Goal: Answer question/provide support: Share knowledge or assist other users

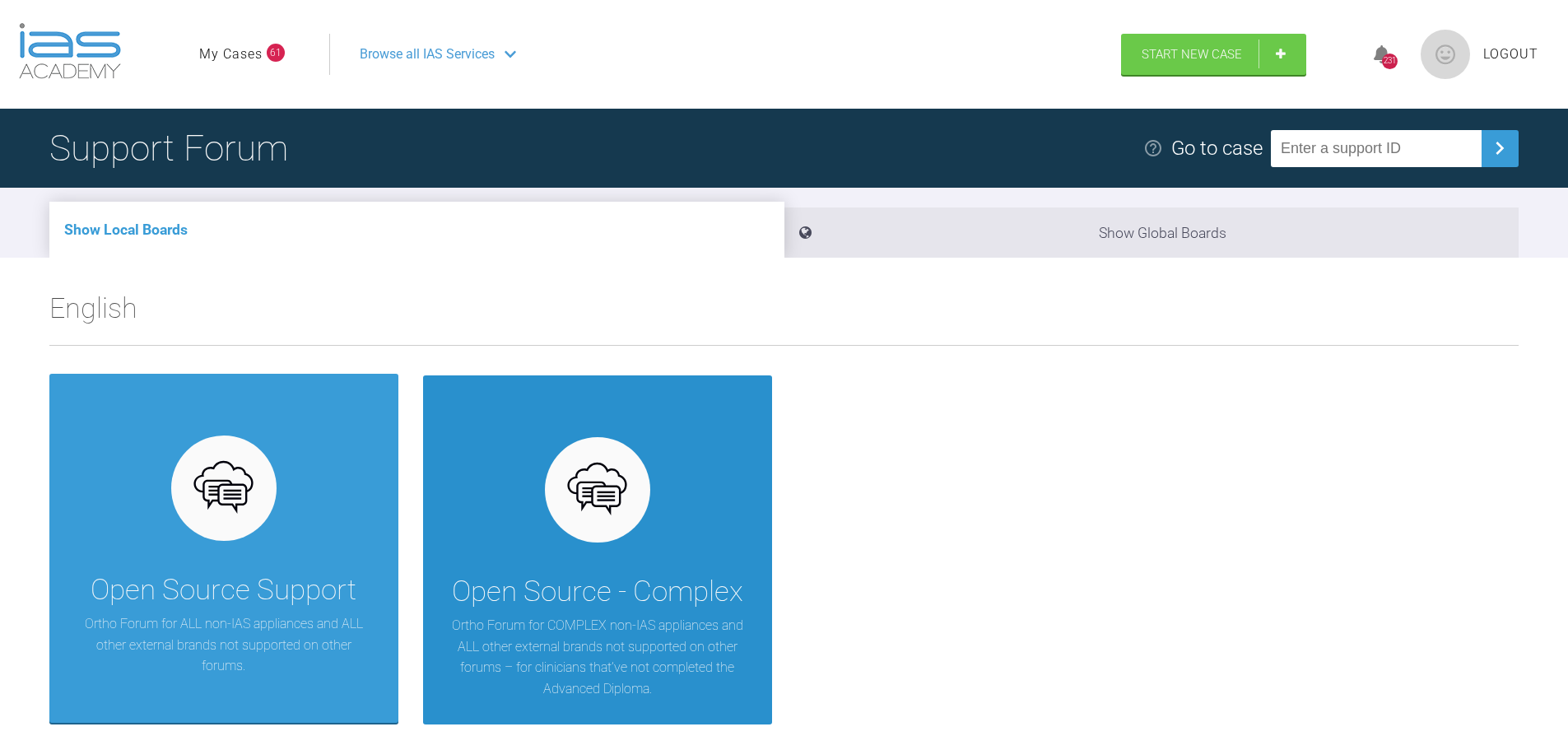
click at [486, 498] on div "Open Source - Complex Ortho Forum for COMPLEX non-IAS appliances and ALL other …" at bounding box center [597, 549] width 349 height 349
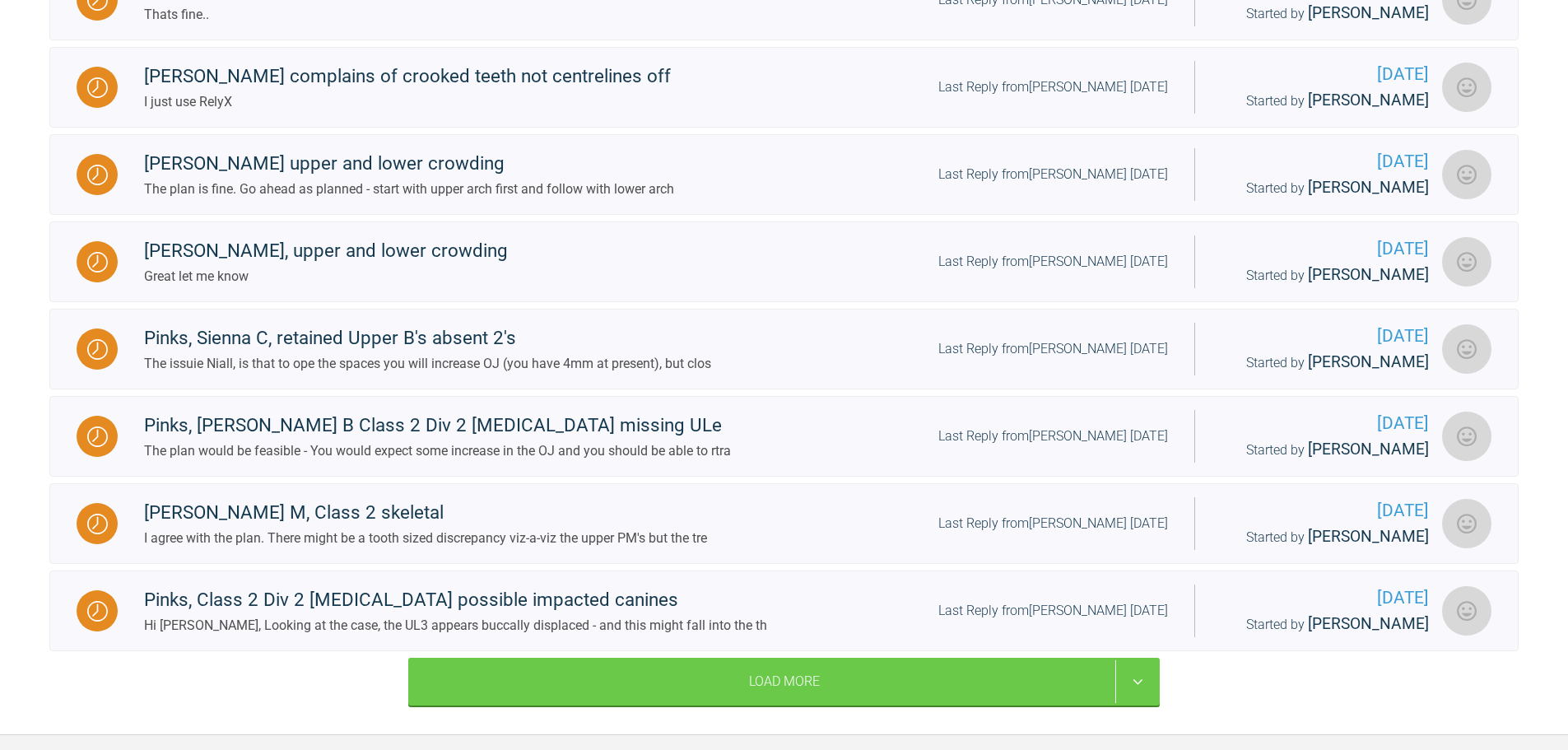
scroll to position [1115, 0]
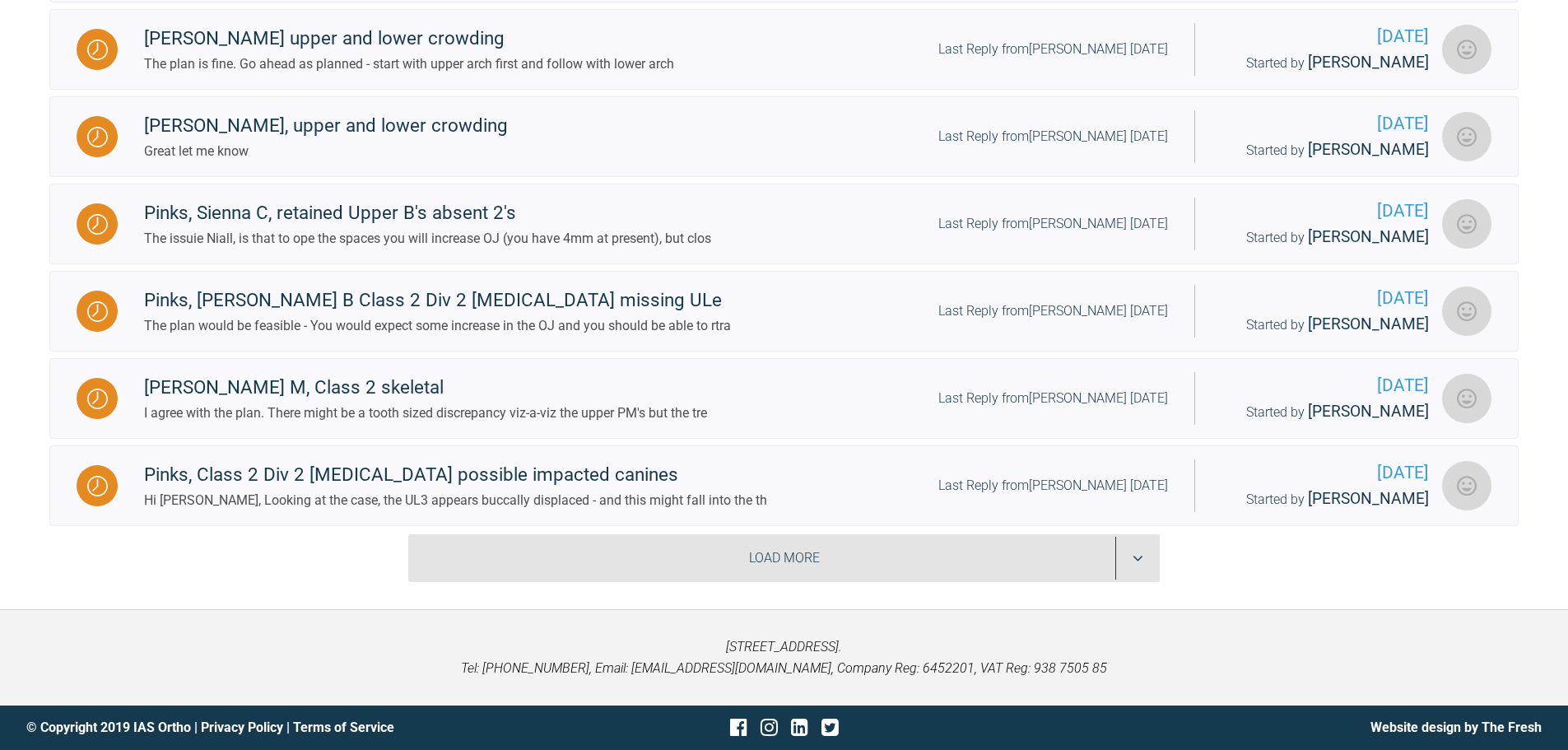
click at [1123, 561] on div "Load More" at bounding box center [784, 558] width 752 height 48
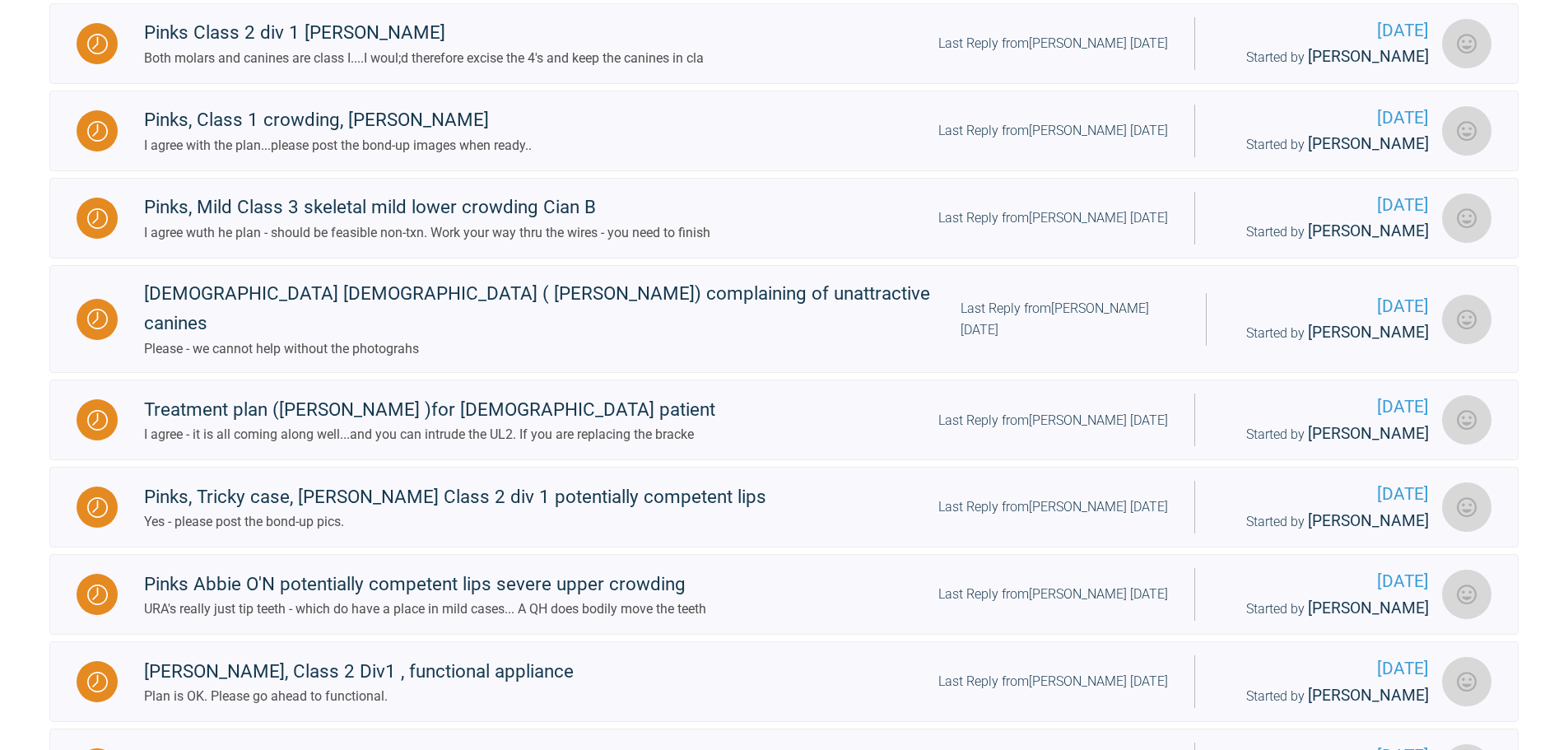
scroll to position [1646, 0]
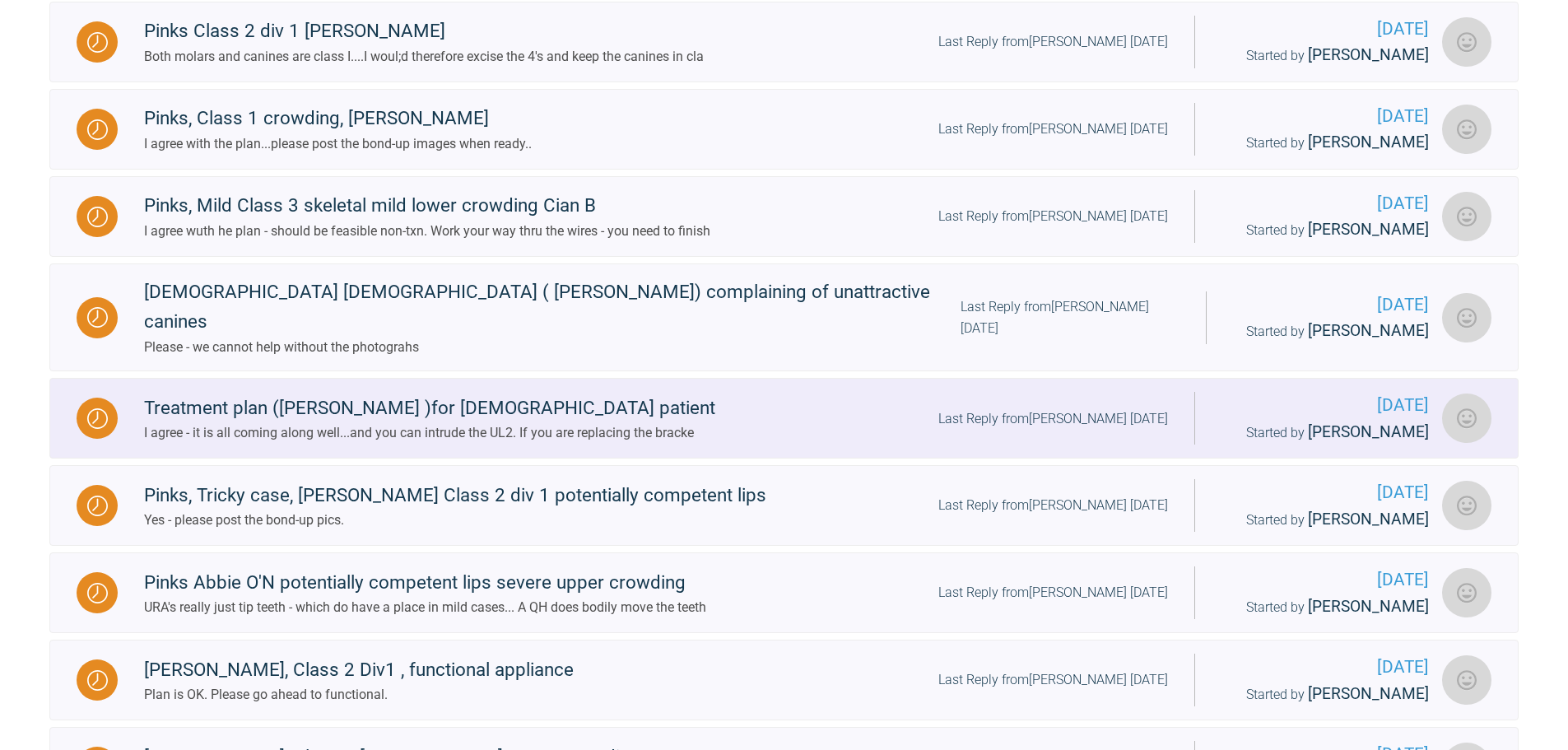
click at [474, 393] on div "Treatment plan ([PERSON_NAME] )for [DEMOGRAPHIC_DATA] patient" at bounding box center [429, 408] width 571 height 30
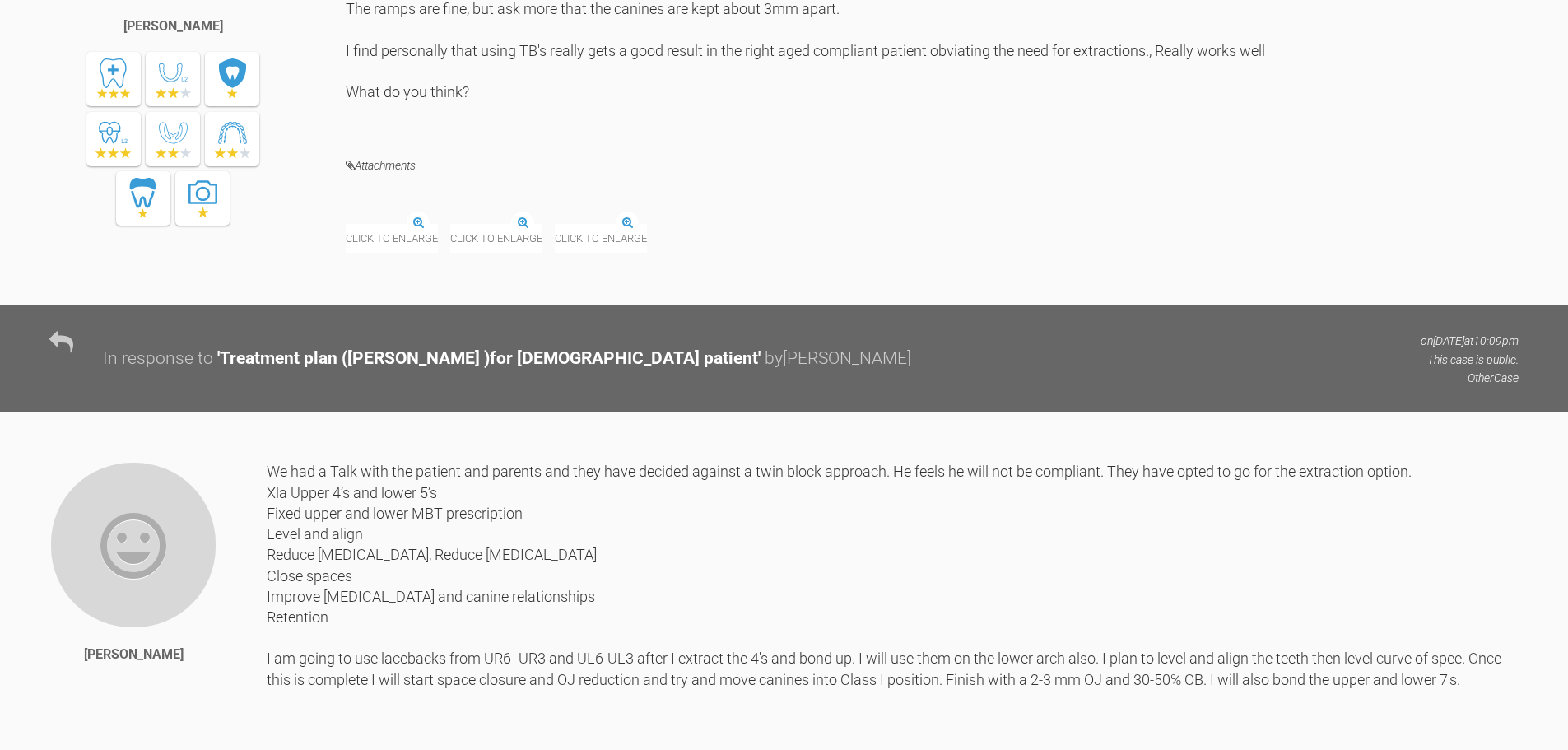
scroll to position [5102, 0]
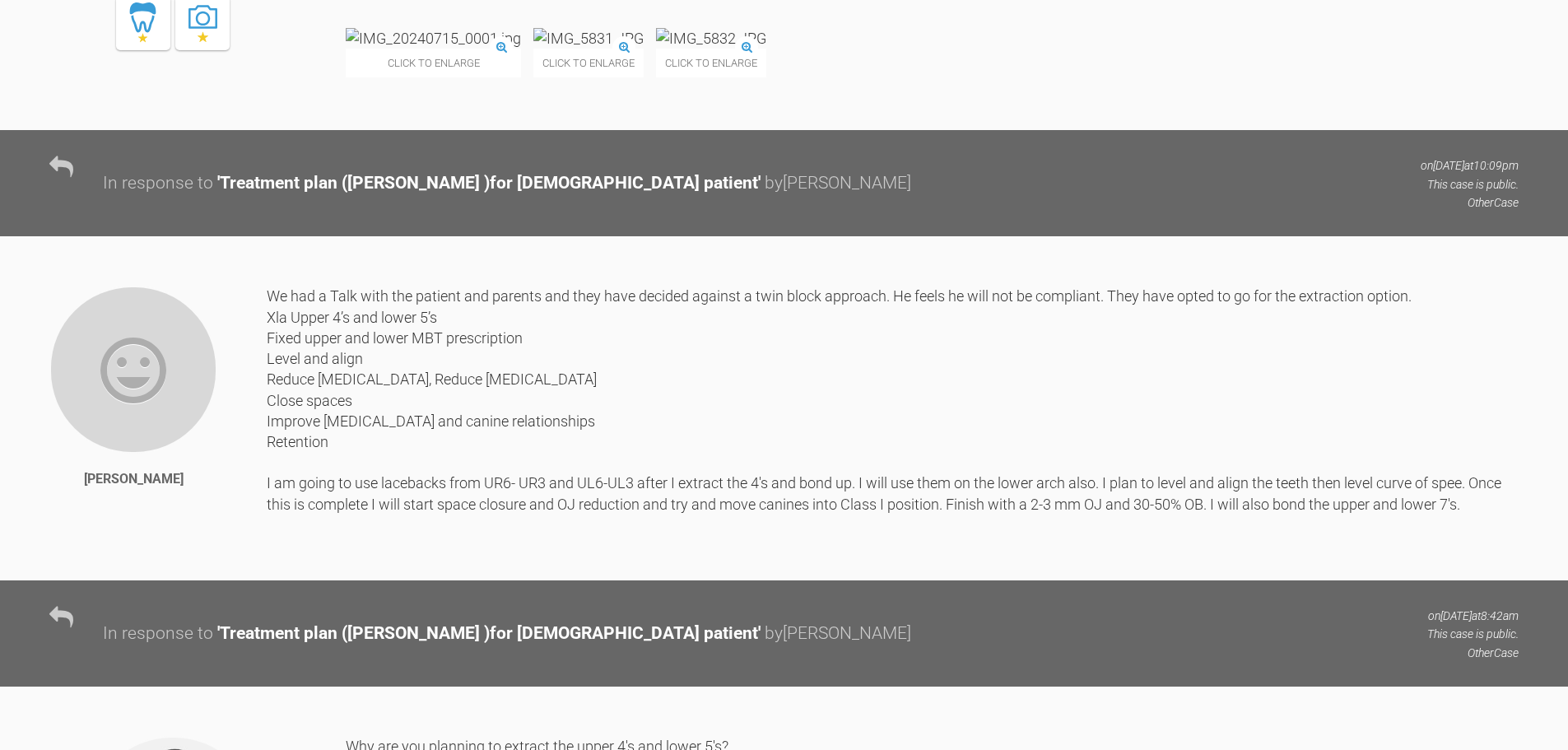
click at [460, 49] on img at bounding box center [433, 38] width 175 height 20
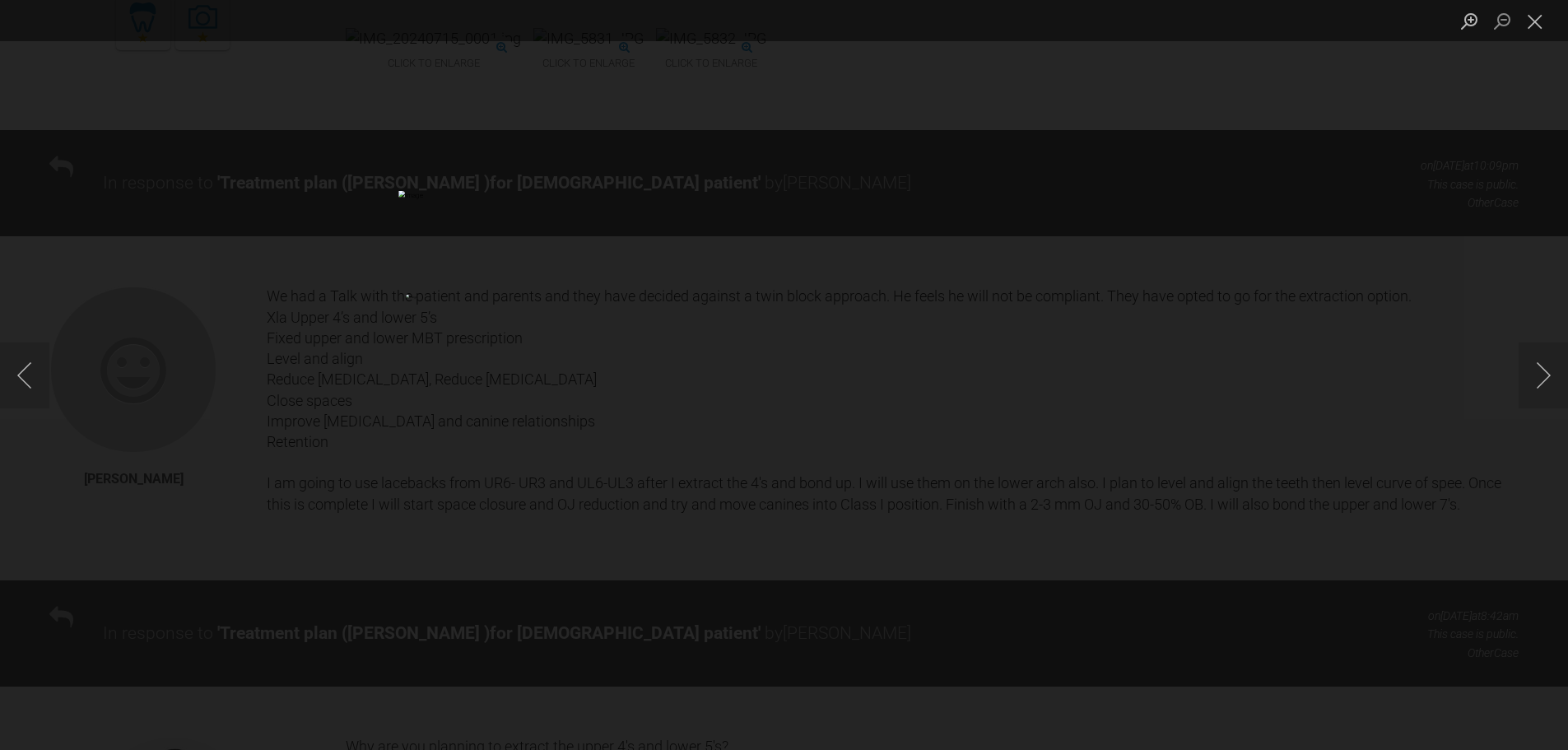
click at [1357, 334] on div "Lightbox" at bounding box center [784, 375] width 1568 height 750
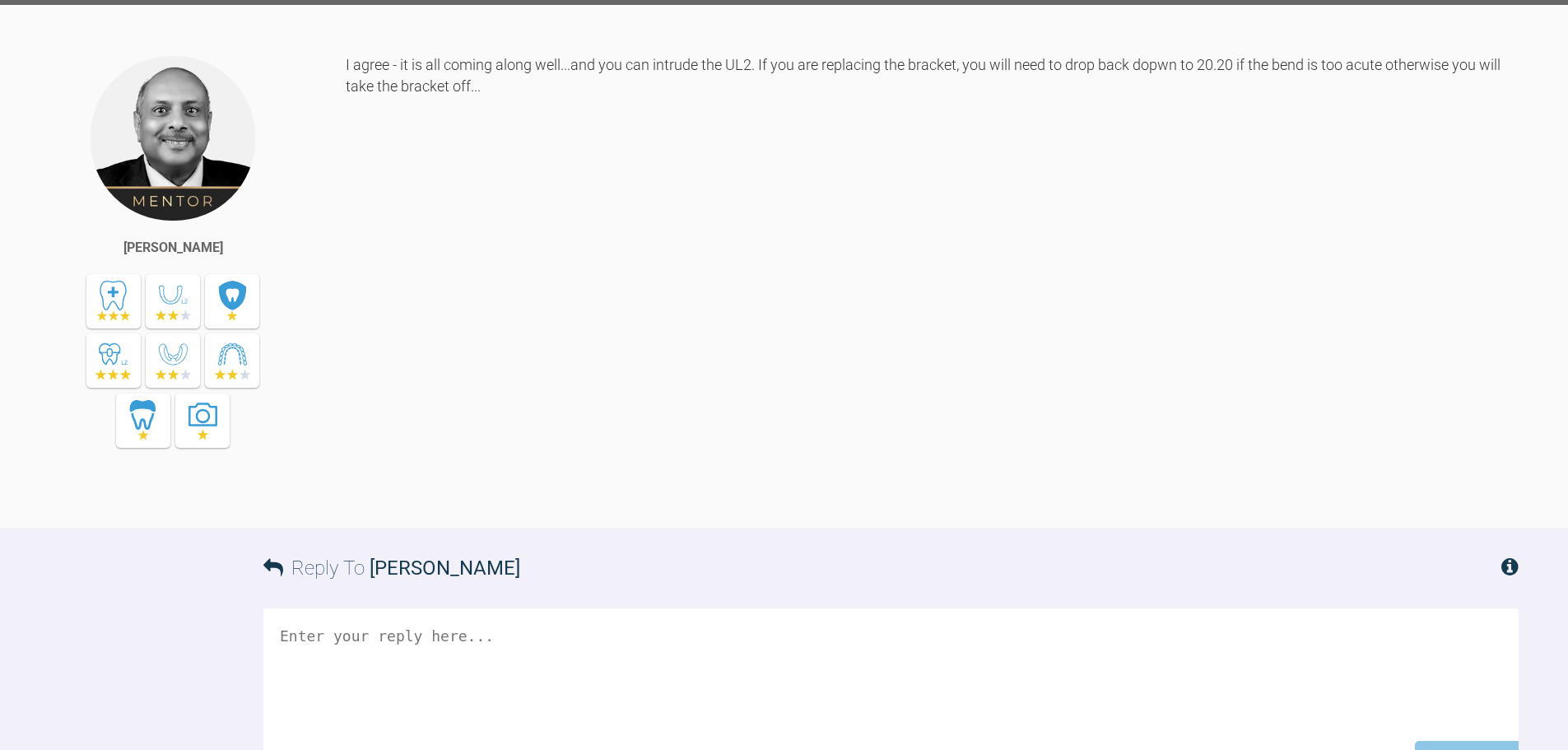
scroll to position [11604, 0]
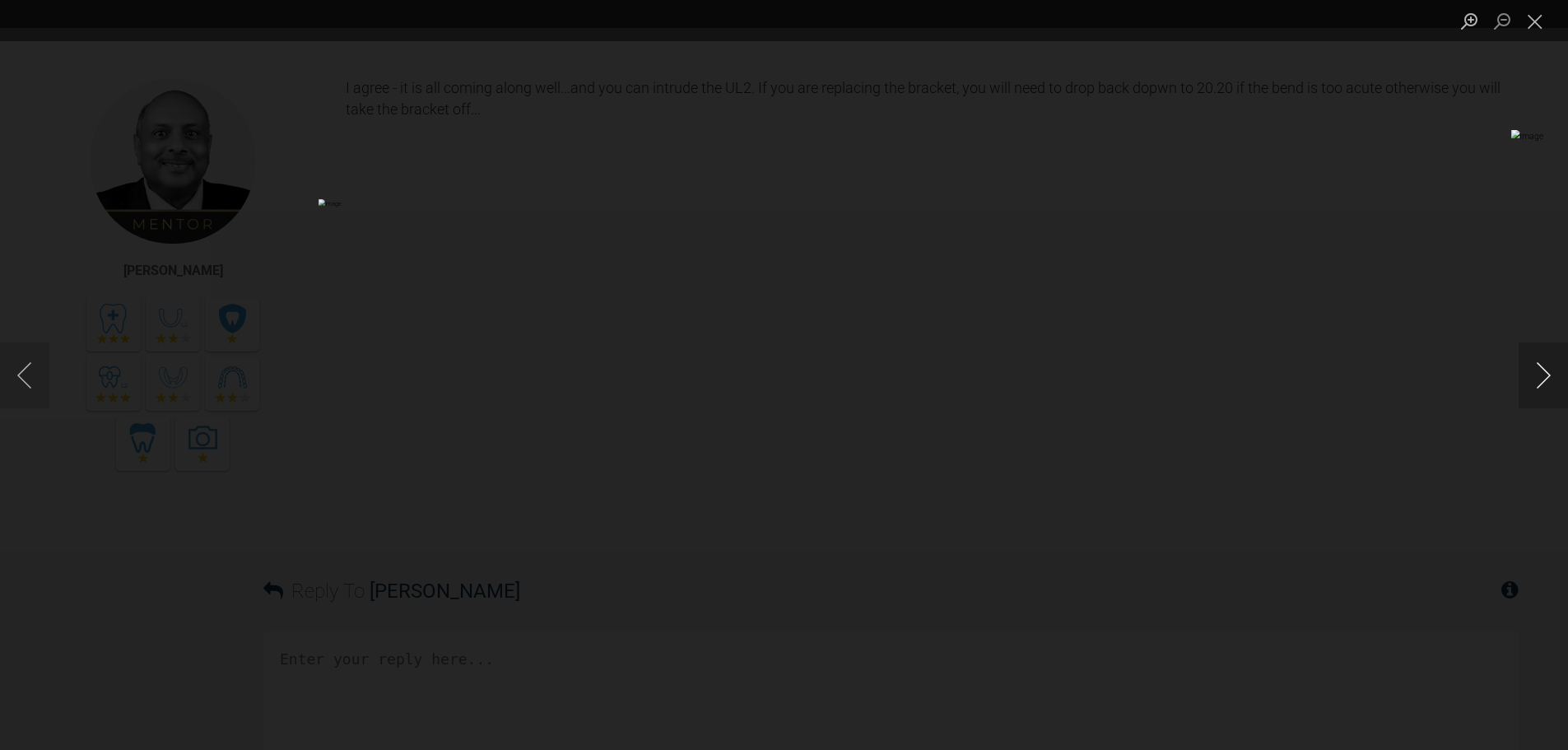
click at [1529, 371] on button "Next image" at bounding box center [1544, 375] width 50 height 66
click at [1549, 383] on button "Next image" at bounding box center [1544, 375] width 50 height 66
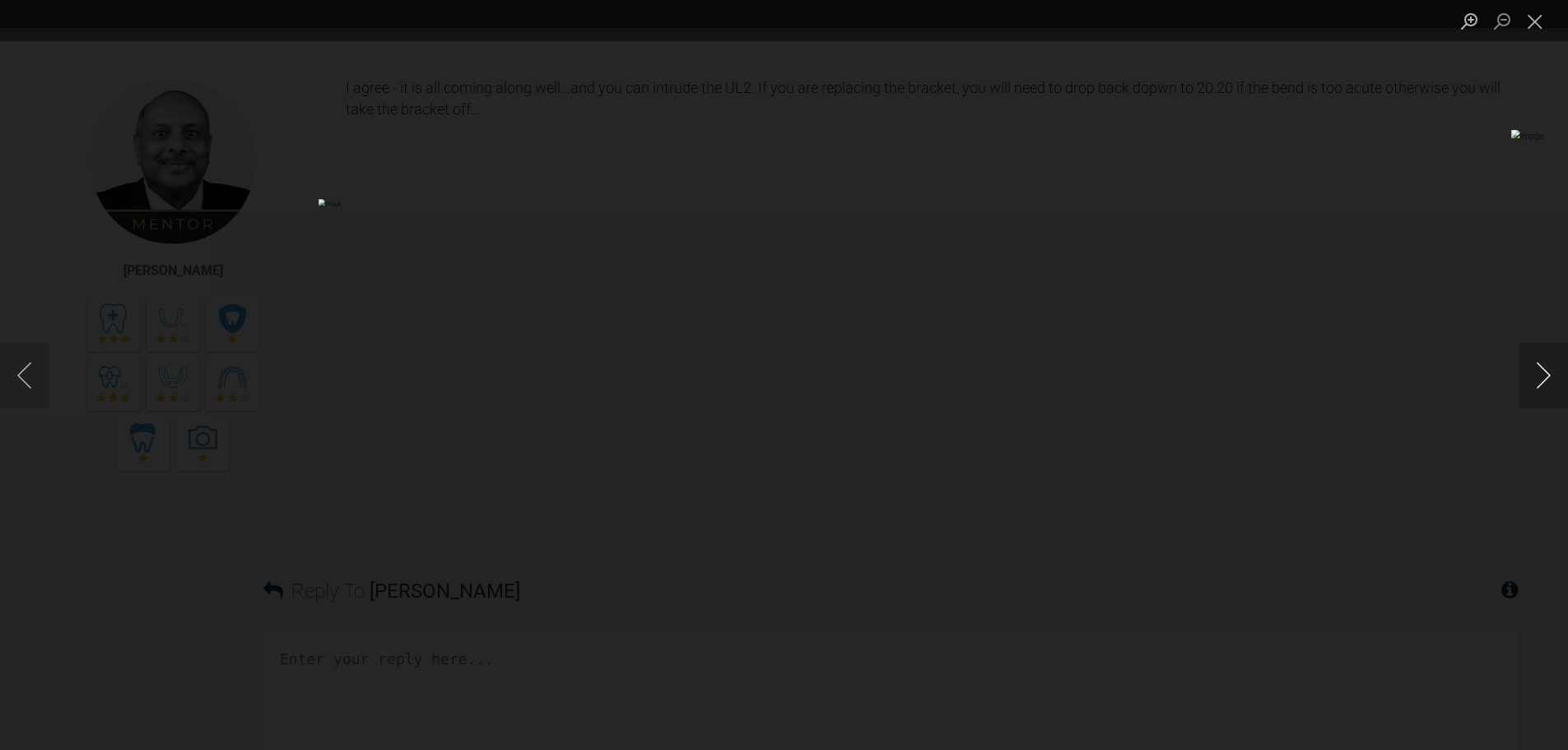
click at [1549, 383] on button "Next image" at bounding box center [1544, 375] width 50 height 66
click at [1529, 26] on button "Close lightbox" at bounding box center [1536, 21] width 33 height 29
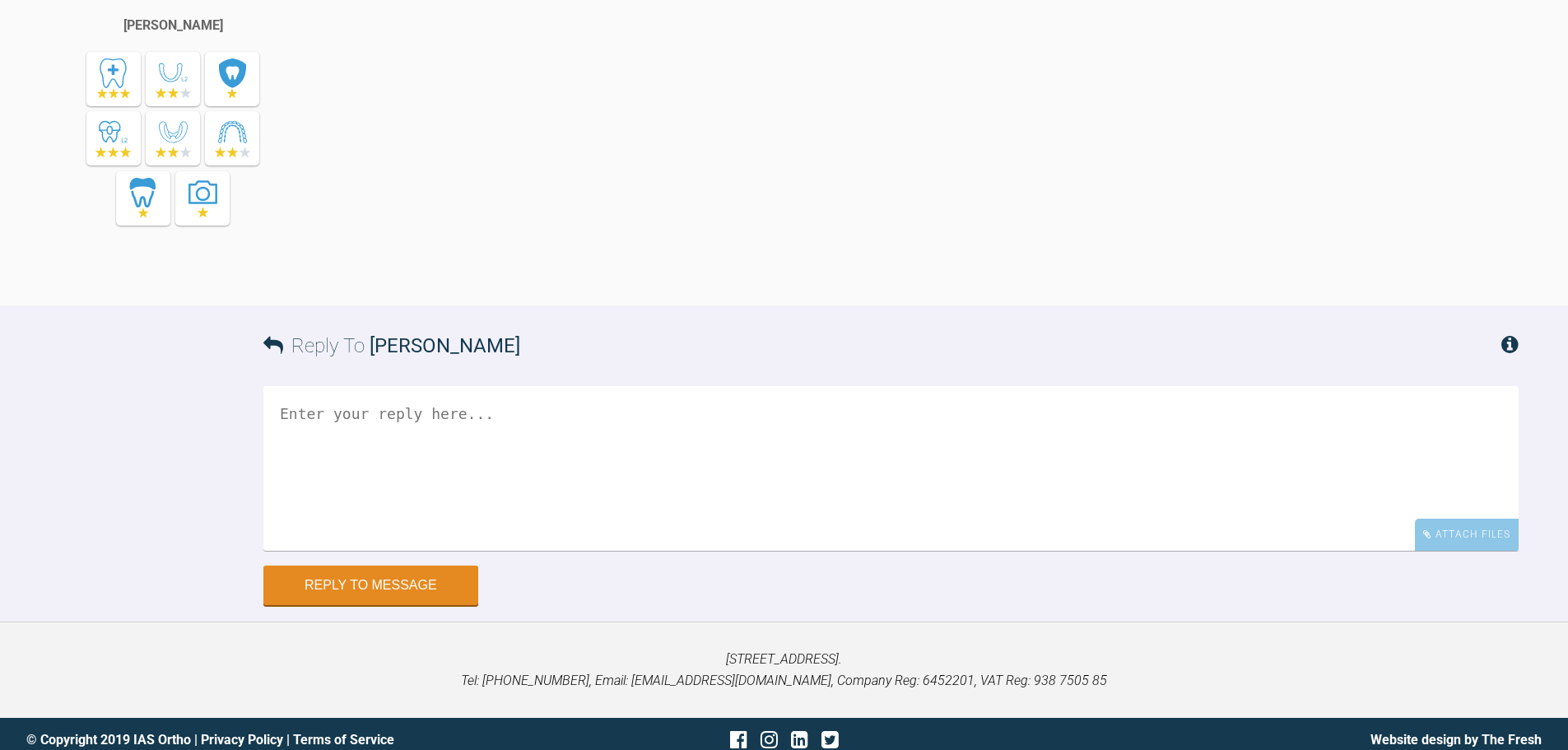
scroll to position [11851, 0]
